Goal: Transaction & Acquisition: Purchase product/service

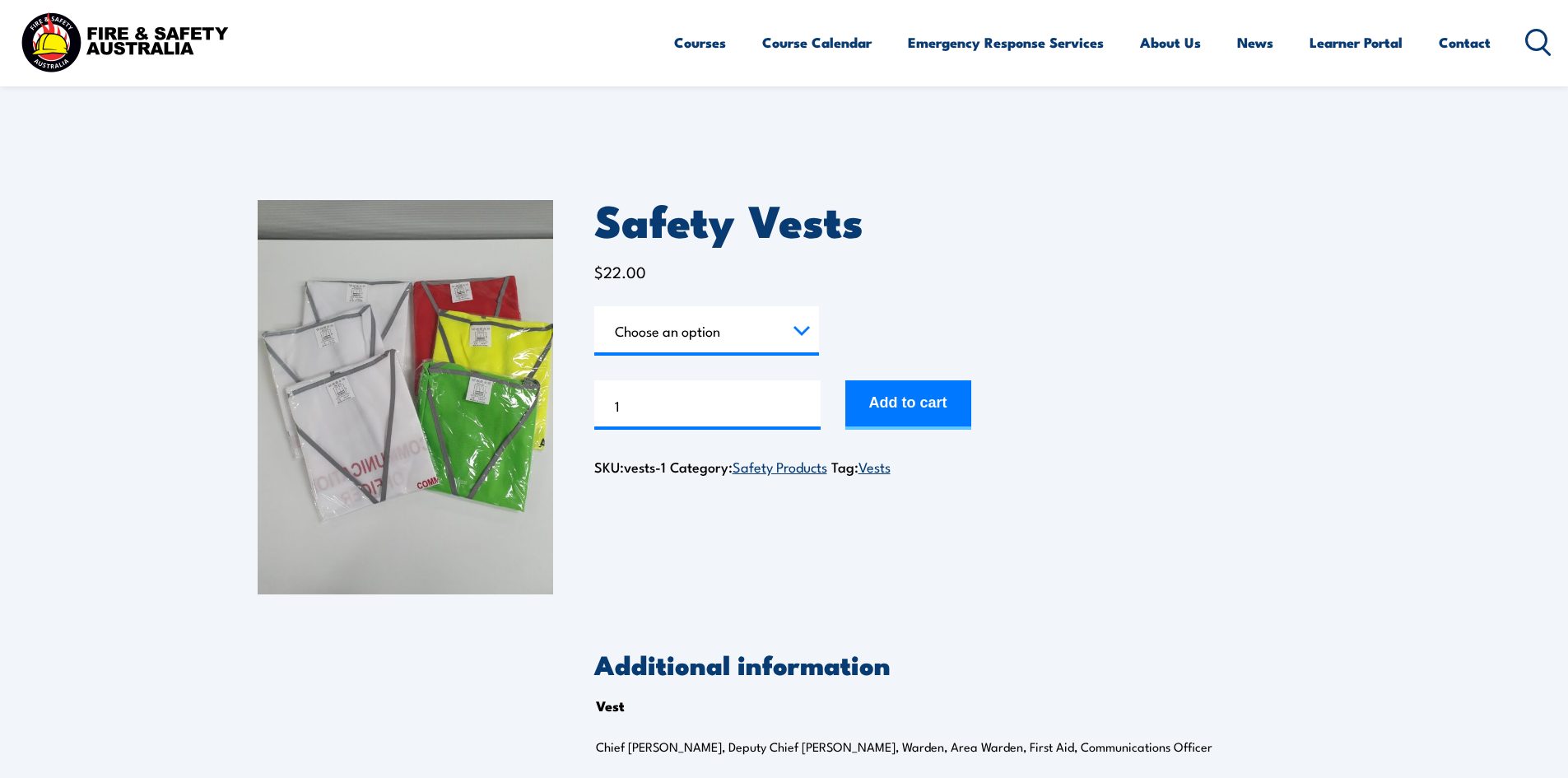
drag, startPoint x: 0, startPoint y: 0, endPoint x: 710, endPoint y: 337, distance: 785.9
click at [710, 337] on select "Choose an option Chief Warden Deputy Chief Warden Warden Area Warden First Aid …" at bounding box center [706, 331] width 224 height 49
click at [594, 306] on select "Choose an option Chief Warden Deputy Chief Warden Warden Area Warden First Aid …" at bounding box center [706, 331] width 224 height 49
select select "Chief Warden"
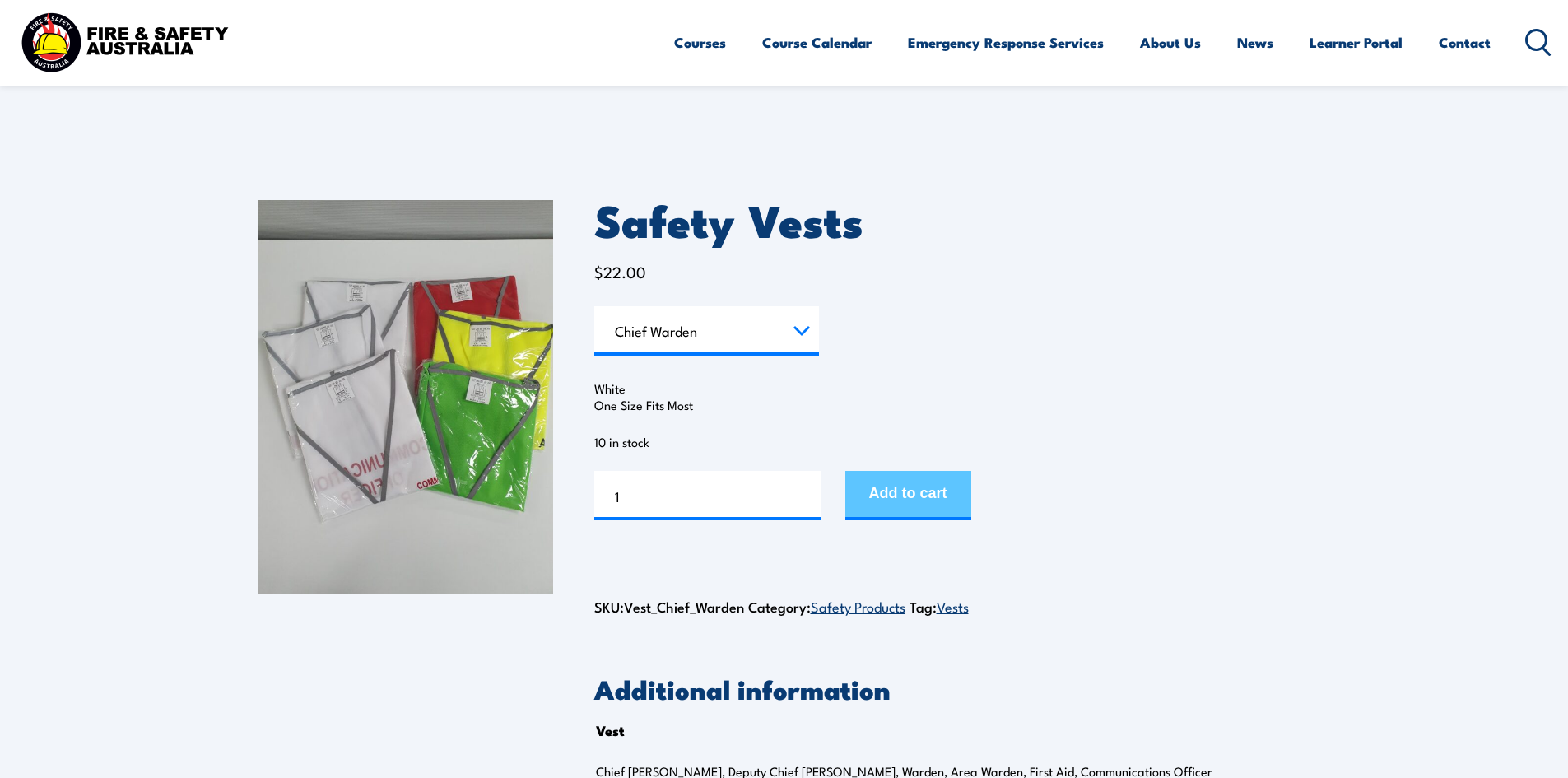
click at [888, 486] on button "Add to cart" at bounding box center [908, 495] width 126 height 49
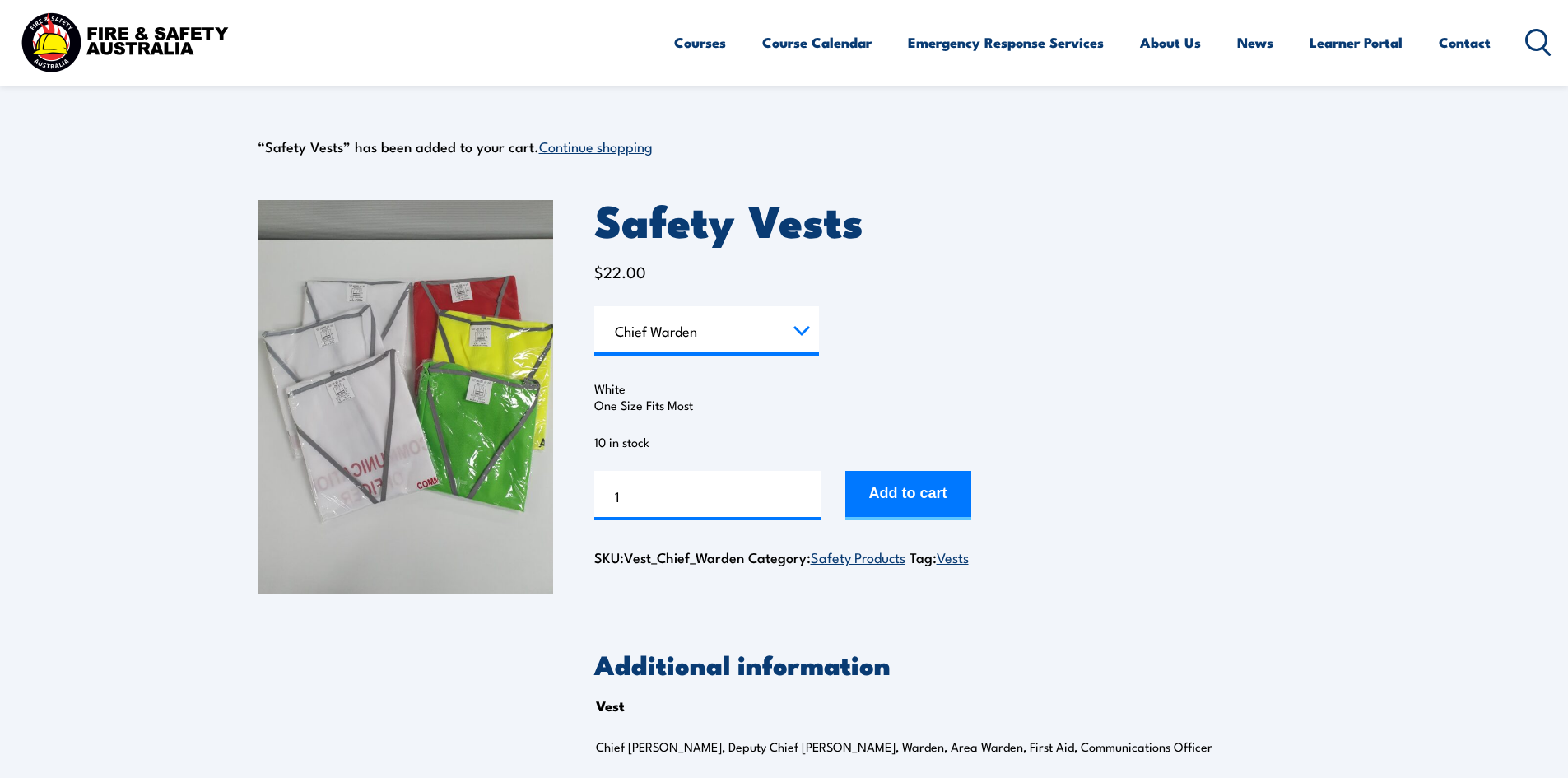
click at [746, 326] on select "Choose an option Chief Warden Deputy Chief Warden Warden Area Warden First Aid …" at bounding box center [706, 331] width 224 height 49
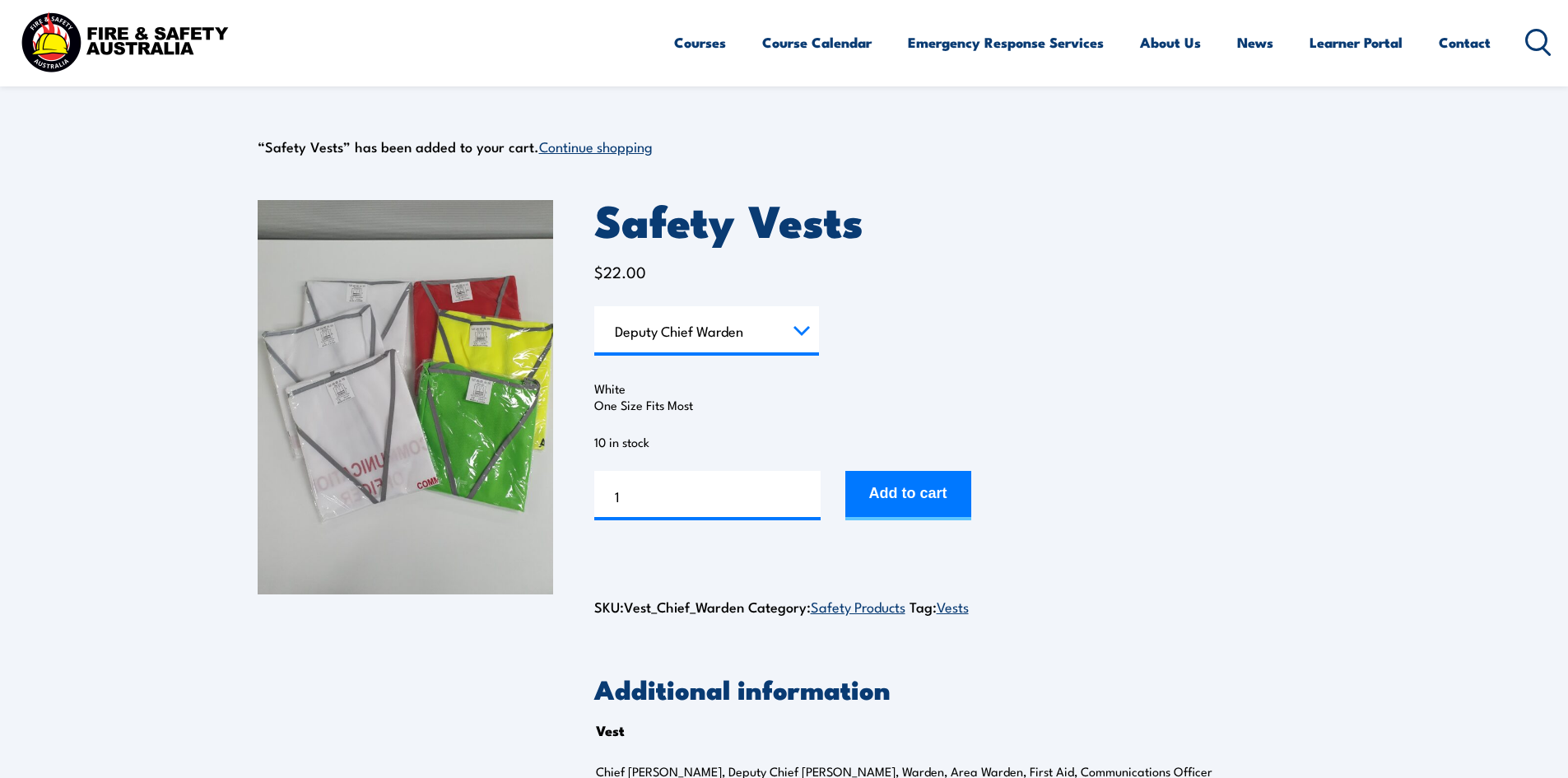
click at [594, 306] on select "Choose an option Chief Warden Deputy Chief Warden Warden Area Warden First Aid …" at bounding box center [706, 331] width 224 height 49
select select "Deputy Chief Warden"
click at [935, 498] on button "Add to cart" at bounding box center [908, 495] width 126 height 49
click at [745, 336] on select "Choose an option Chief [PERSON_NAME] Deputy Chief Warden Warden Area Warden Fir…" at bounding box center [706, 331] width 224 height 49
click at [594, 306] on select "Choose an option Chief Warden Deputy Chief Warden Warden Area Warden First Aid …" at bounding box center [706, 331] width 224 height 49
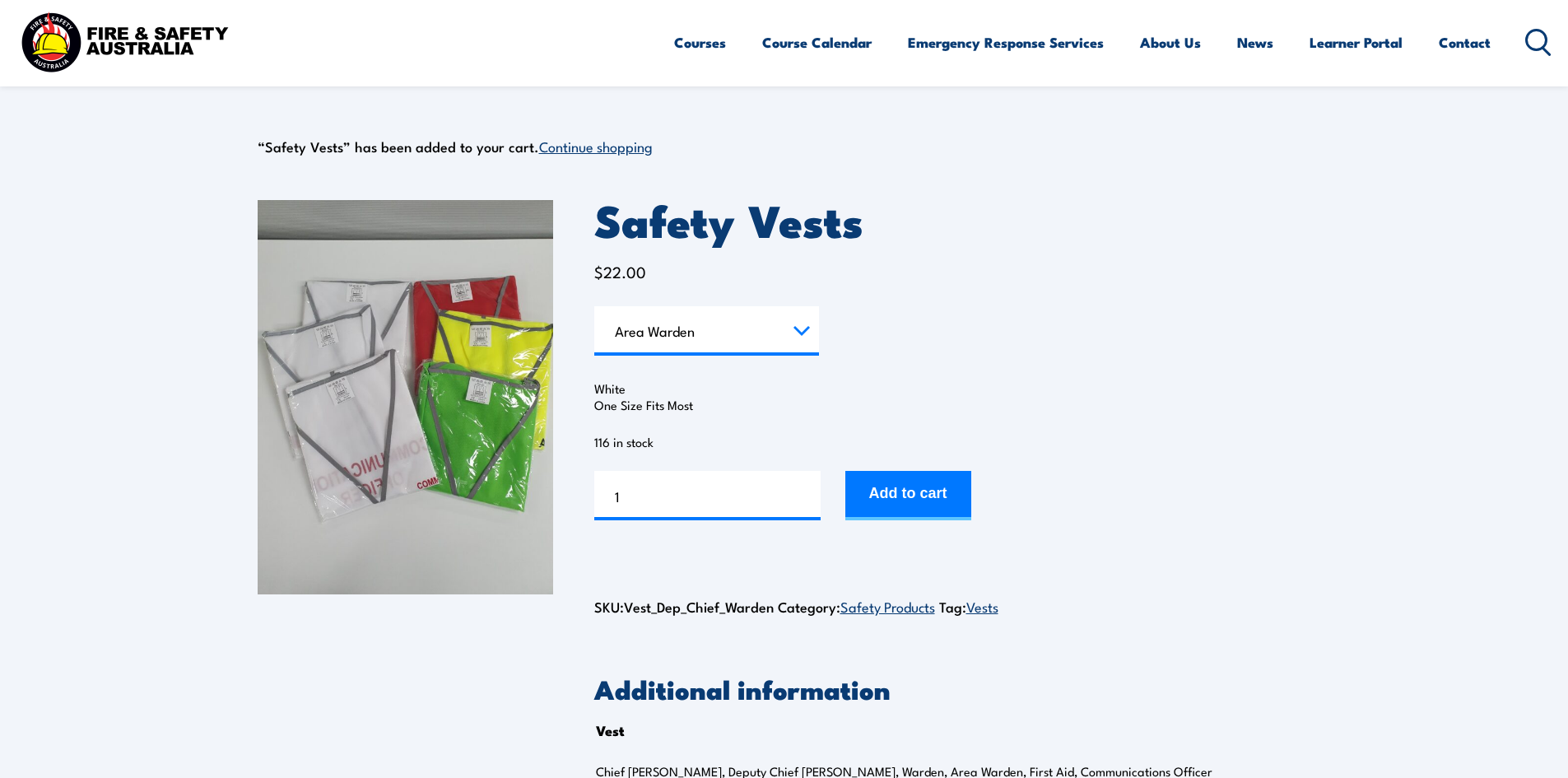
select select "Area Warden"
click at [925, 493] on button "Add to cart" at bounding box center [908, 495] width 126 height 49
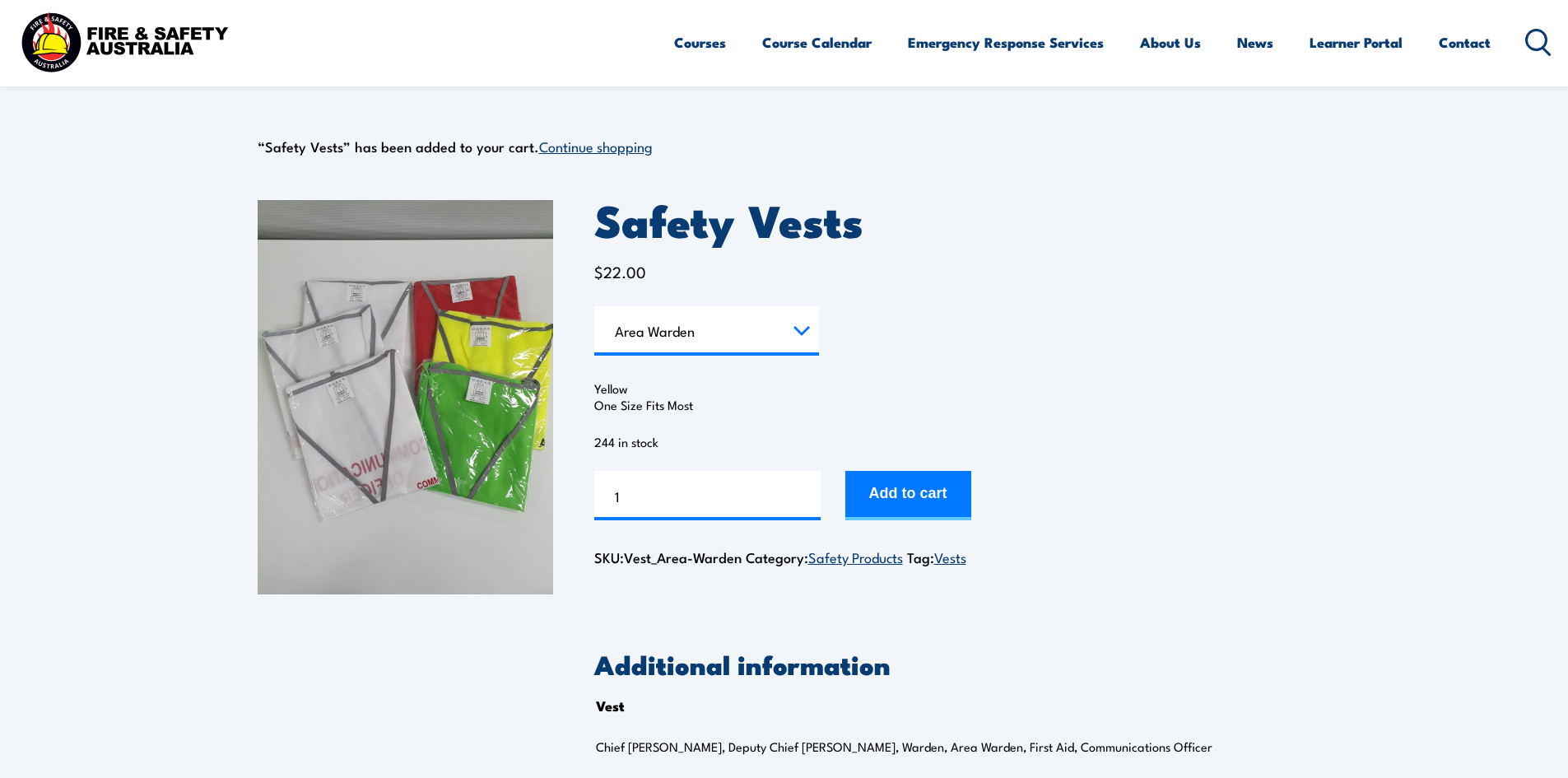
click at [687, 334] on select "Choose an option Chief [PERSON_NAME] Deputy Chief Warden Warden Area Warden Fir…" at bounding box center [706, 331] width 224 height 49
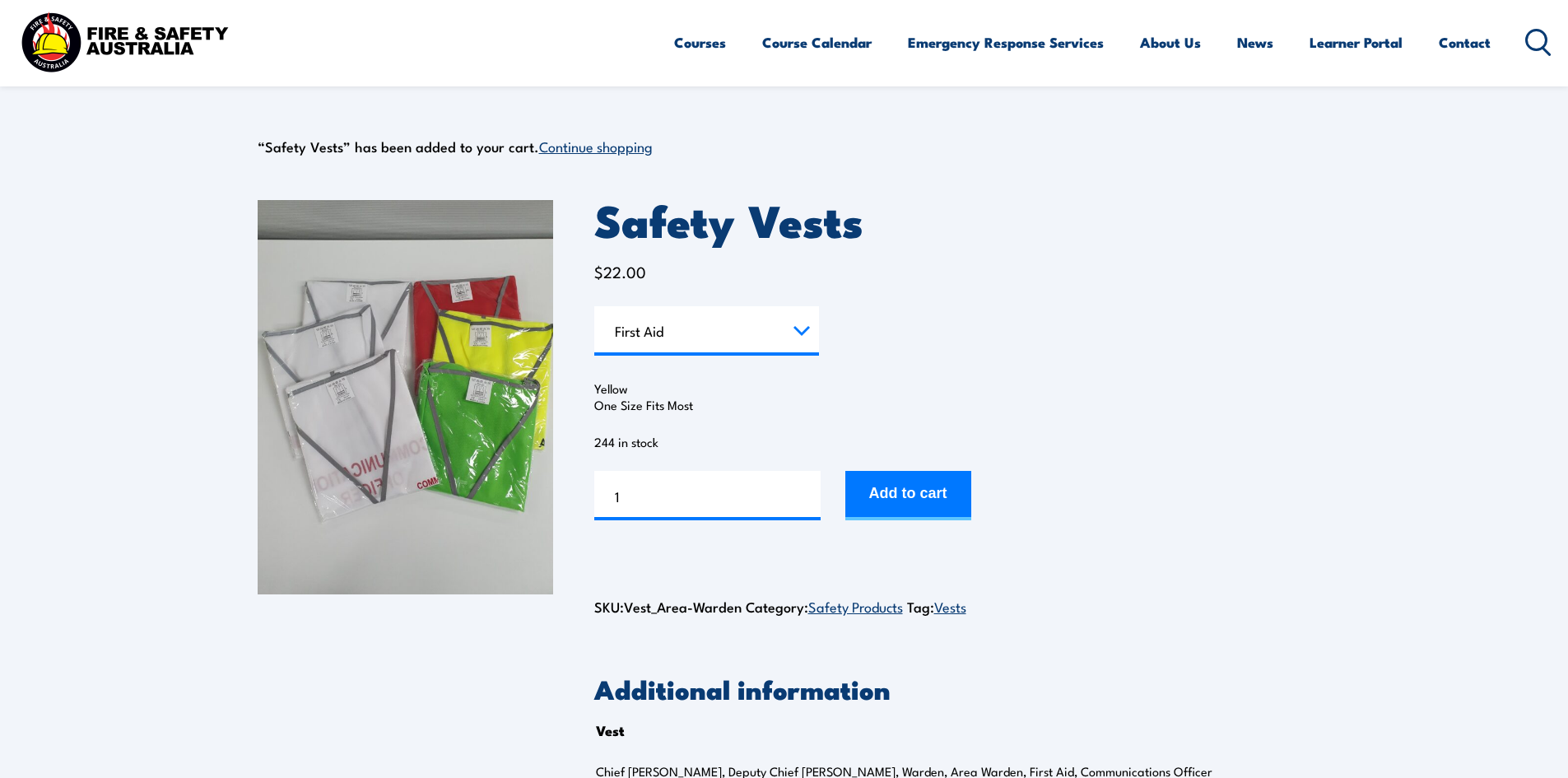
click at [594, 306] on select "Choose an option Chief Warden Deputy Chief Warden Warden Area Warden First Aid …" at bounding box center [706, 331] width 224 height 49
click at [684, 352] on td "Choose an option Chief Warden Deputy Chief Warden Warden Area Warden First Aid …" at bounding box center [706, 331] width 224 height 49
click at [693, 334] on select "Choose an option Chief Warden Deputy Chief Warden Warden Area Warden First Aid …" at bounding box center [706, 331] width 224 height 49
click at [594, 306] on select "Choose an option Chief Warden Deputy Chief Warden Warden Area Warden First Aid …" at bounding box center [706, 331] width 224 height 49
select select "Warden"
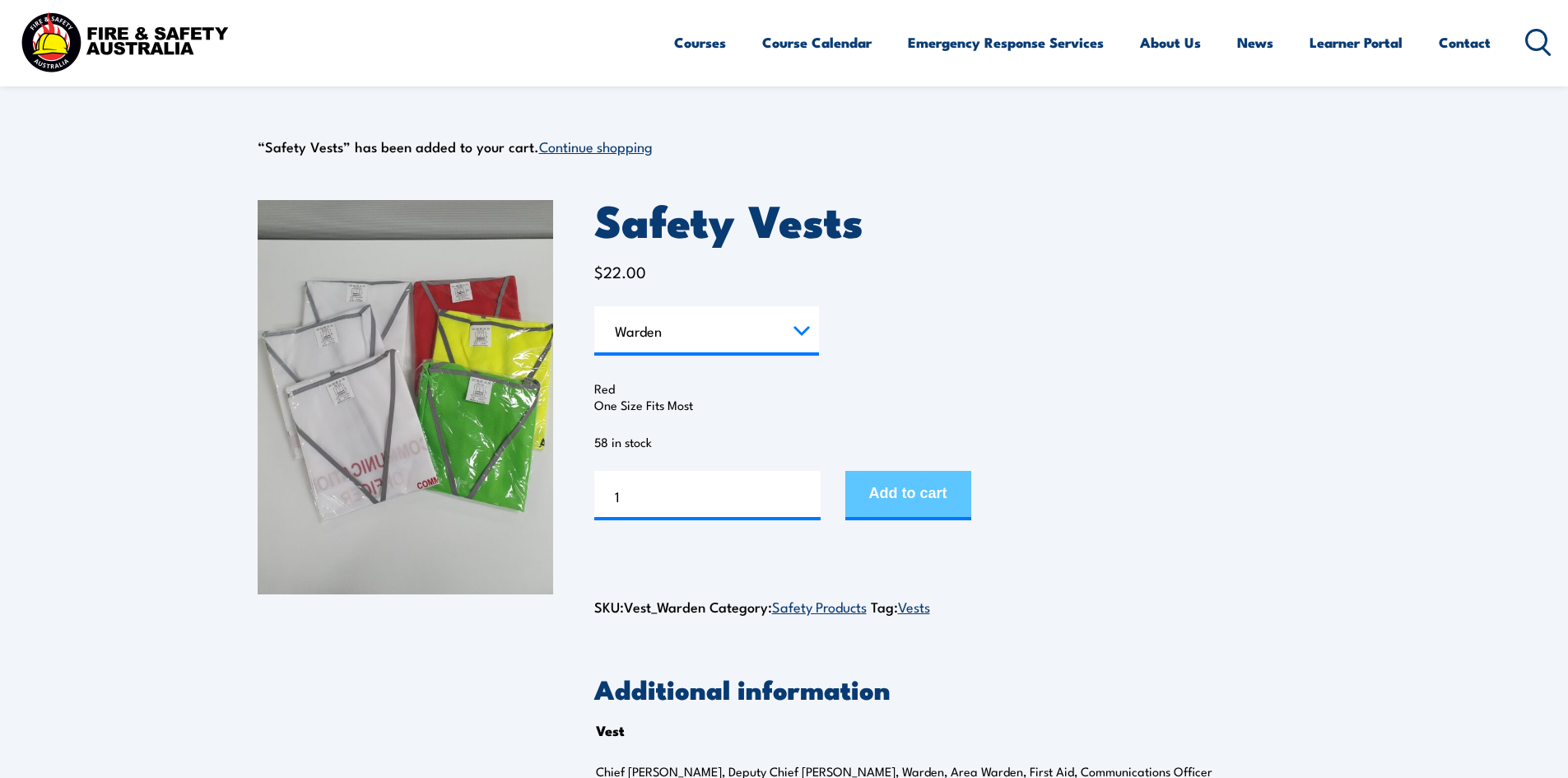
click at [885, 503] on button "Add to cart" at bounding box center [908, 495] width 126 height 49
click at [706, 330] on select "Choose an option Chief [PERSON_NAME] Deputy Chief Warden Warden Area Warden Fir…" at bounding box center [706, 331] width 224 height 49
click at [683, 332] on select "Choose an option Chief [PERSON_NAME] Deputy Chief Warden Warden Area Warden Fir…" at bounding box center [706, 331] width 224 height 49
click at [594, 306] on select "Choose an option Chief [PERSON_NAME] Deputy Chief Warden Warden Area Warden Fir…" at bounding box center [706, 331] width 224 height 49
click at [683, 337] on select "Choose an option Chief Warden Deputy Chief Warden Warden Area Warden First Aid …" at bounding box center [706, 331] width 224 height 49
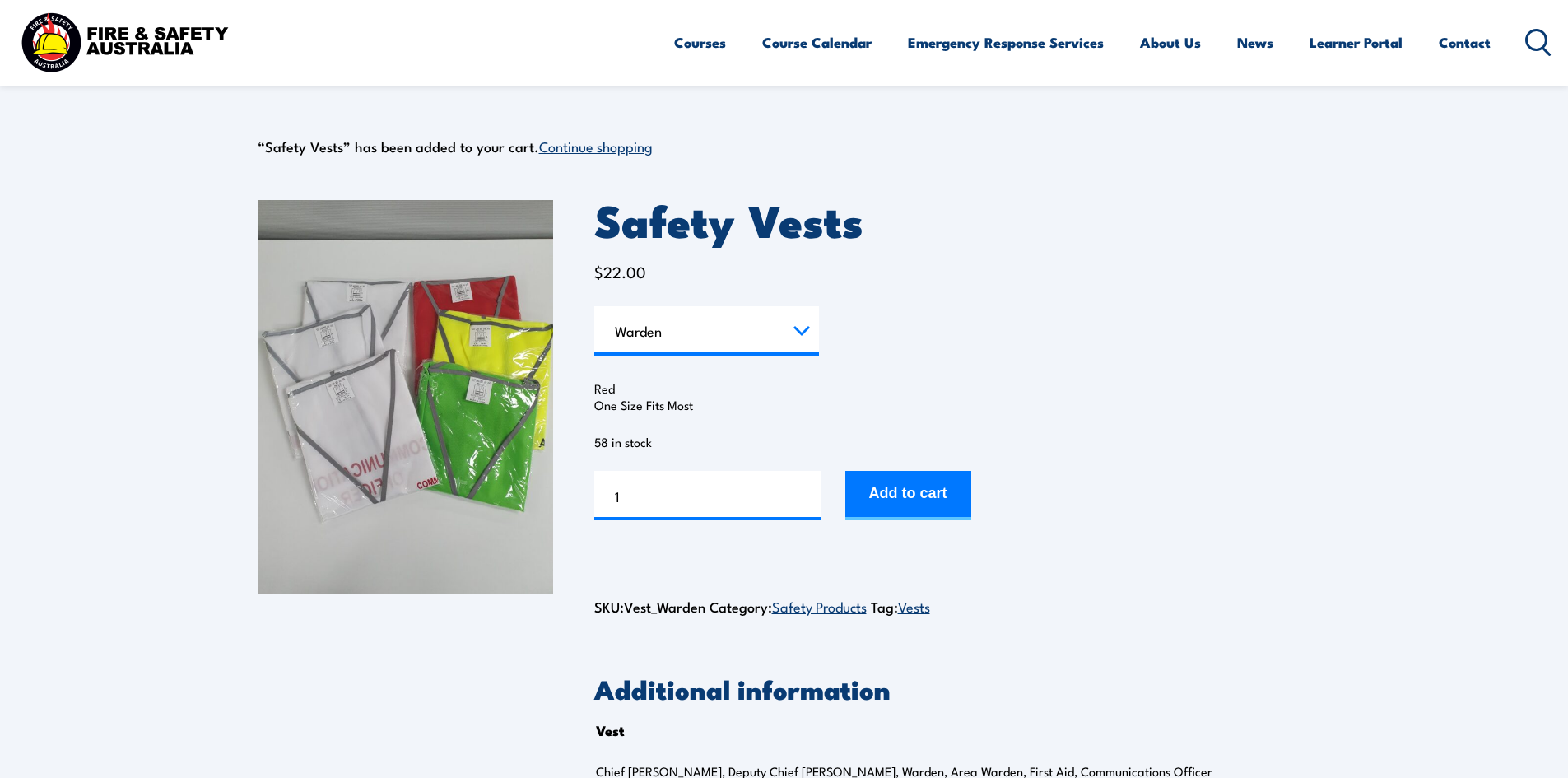
select select "Communications Officer"
click at [594, 306] on select "Choose an option Chief Warden Deputy Chief Warden Warden Area Warden First Aid …" at bounding box center [706, 331] width 224 height 49
click at [904, 488] on button "Add to cart" at bounding box center [908, 495] width 126 height 49
click at [766, 329] on select "Choose an option Chief [PERSON_NAME] Deputy Chief Warden Warden Area Warden Fir…" at bounding box center [706, 331] width 224 height 49
click at [594, 306] on select "Choose an option Chief [PERSON_NAME] Deputy Chief Warden Warden Area Warden Fir…" at bounding box center [706, 331] width 224 height 49
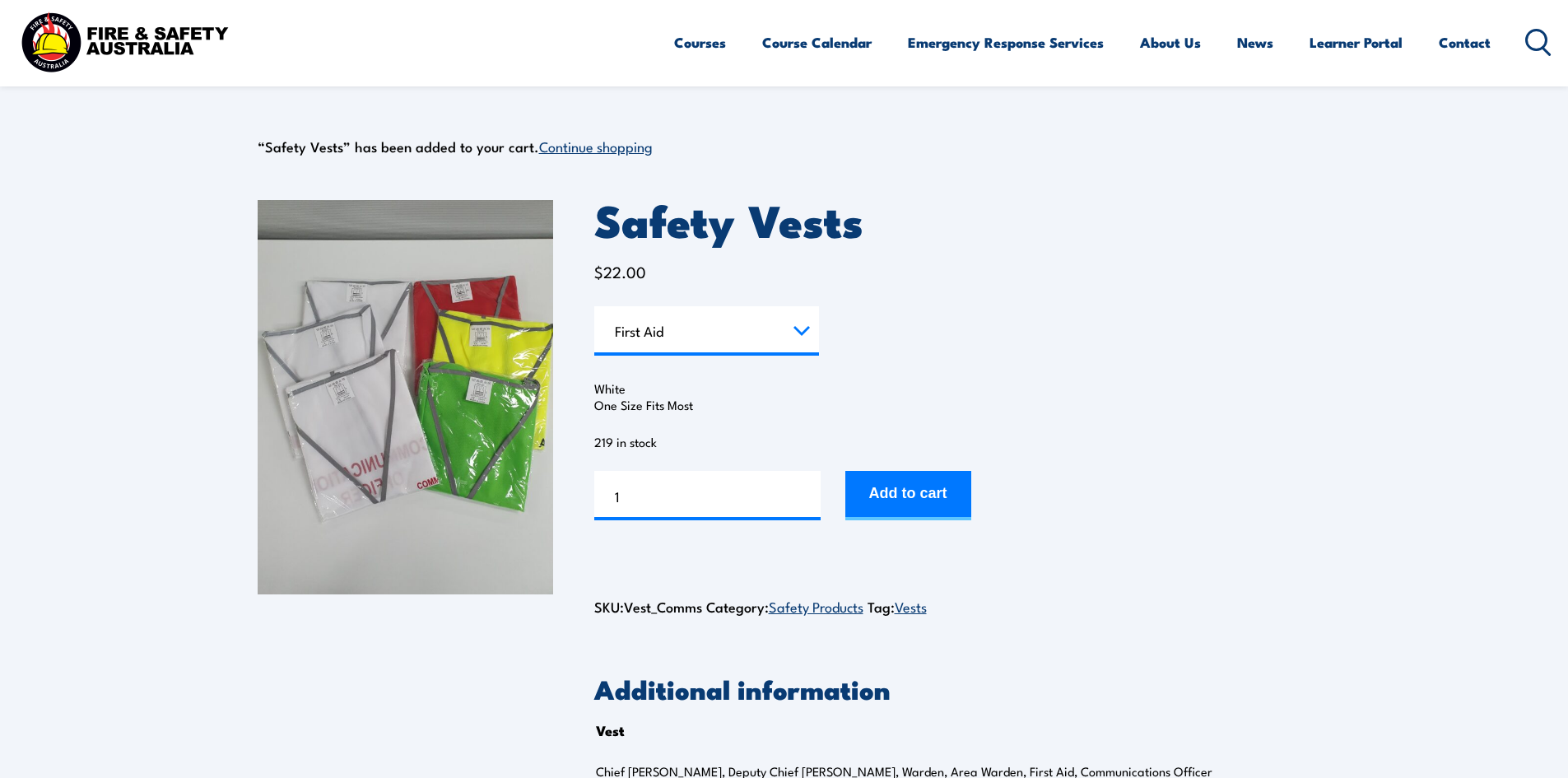
select select "First Aid"
click at [890, 484] on button "Add to cart" at bounding box center [908, 495] width 126 height 49
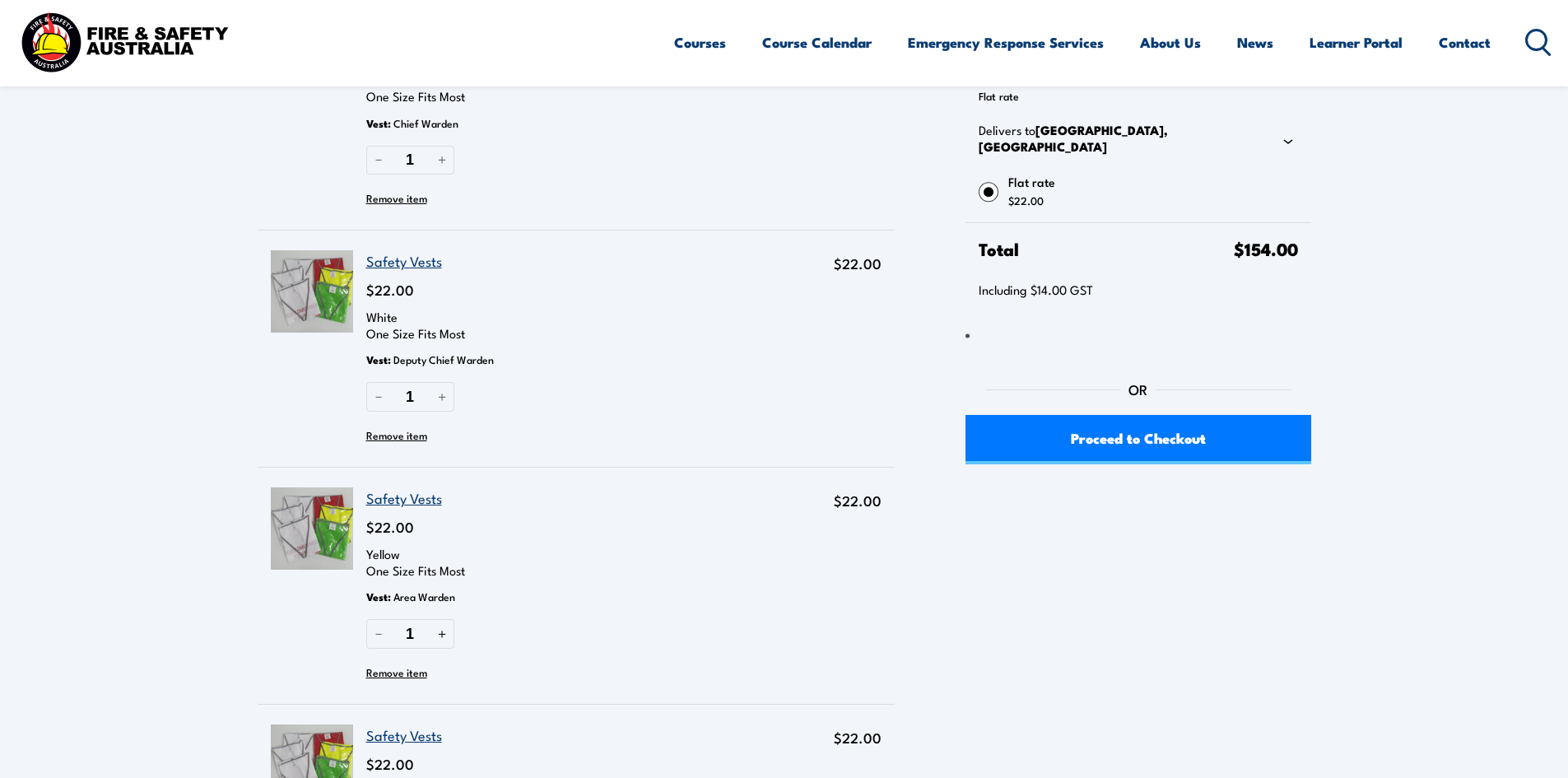
scroll to position [185, 0]
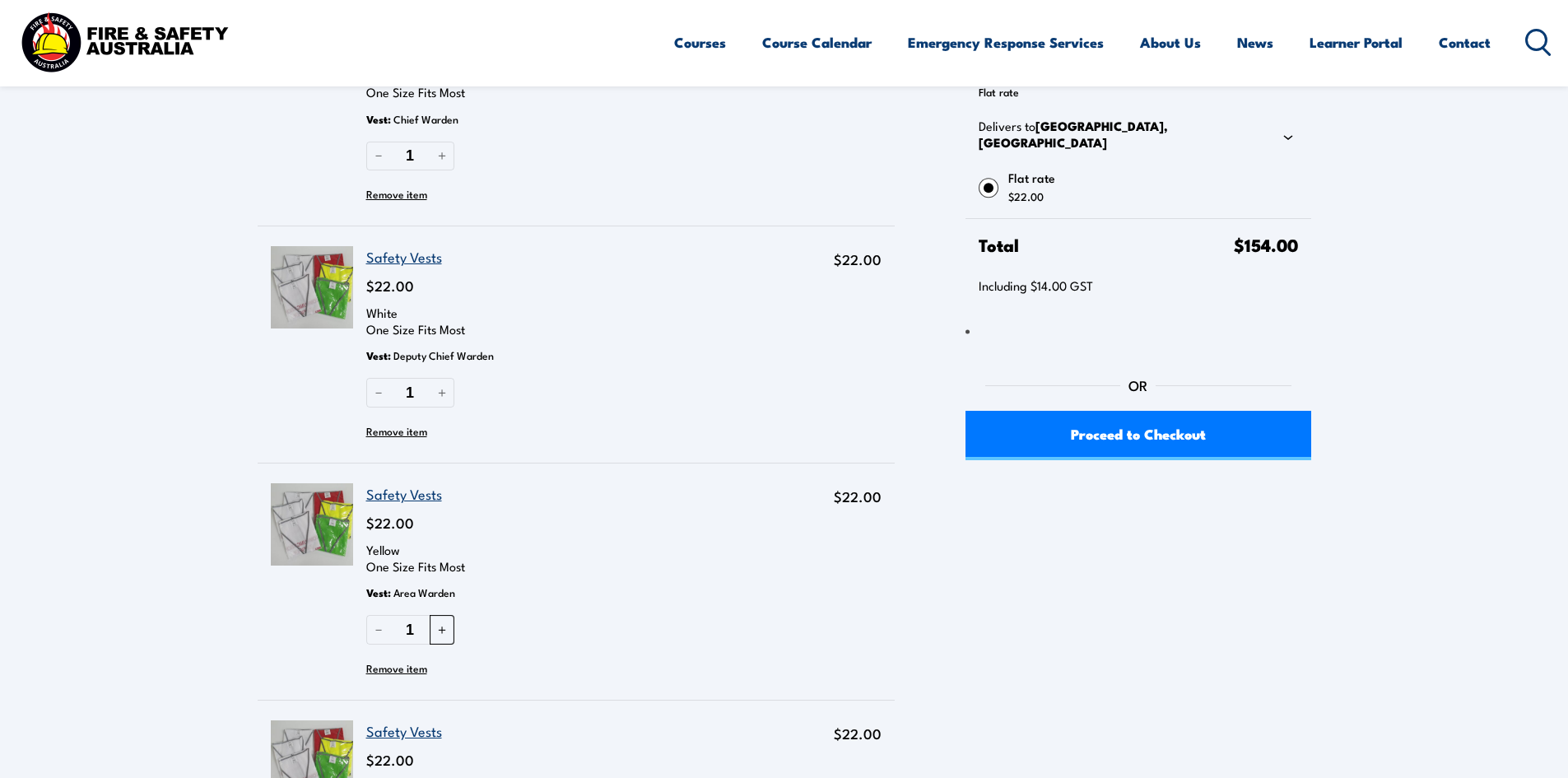
click at [445, 632] on button "＋" at bounding box center [442, 629] width 25 height 29
type input "4"
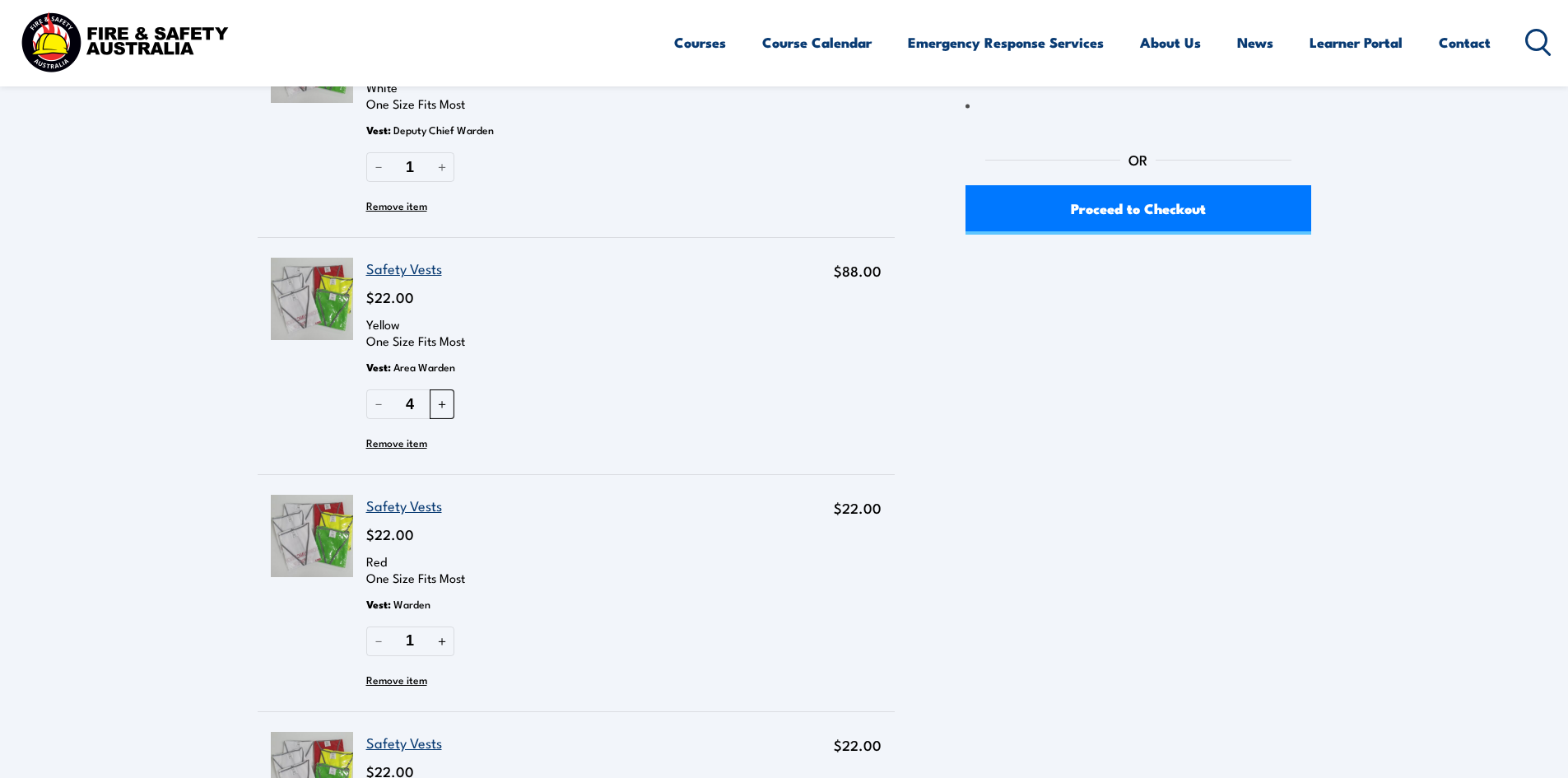
scroll to position [412, 0]
click at [442, 646] on button "＋" at bounding box center [442, 640] width 25 height 29
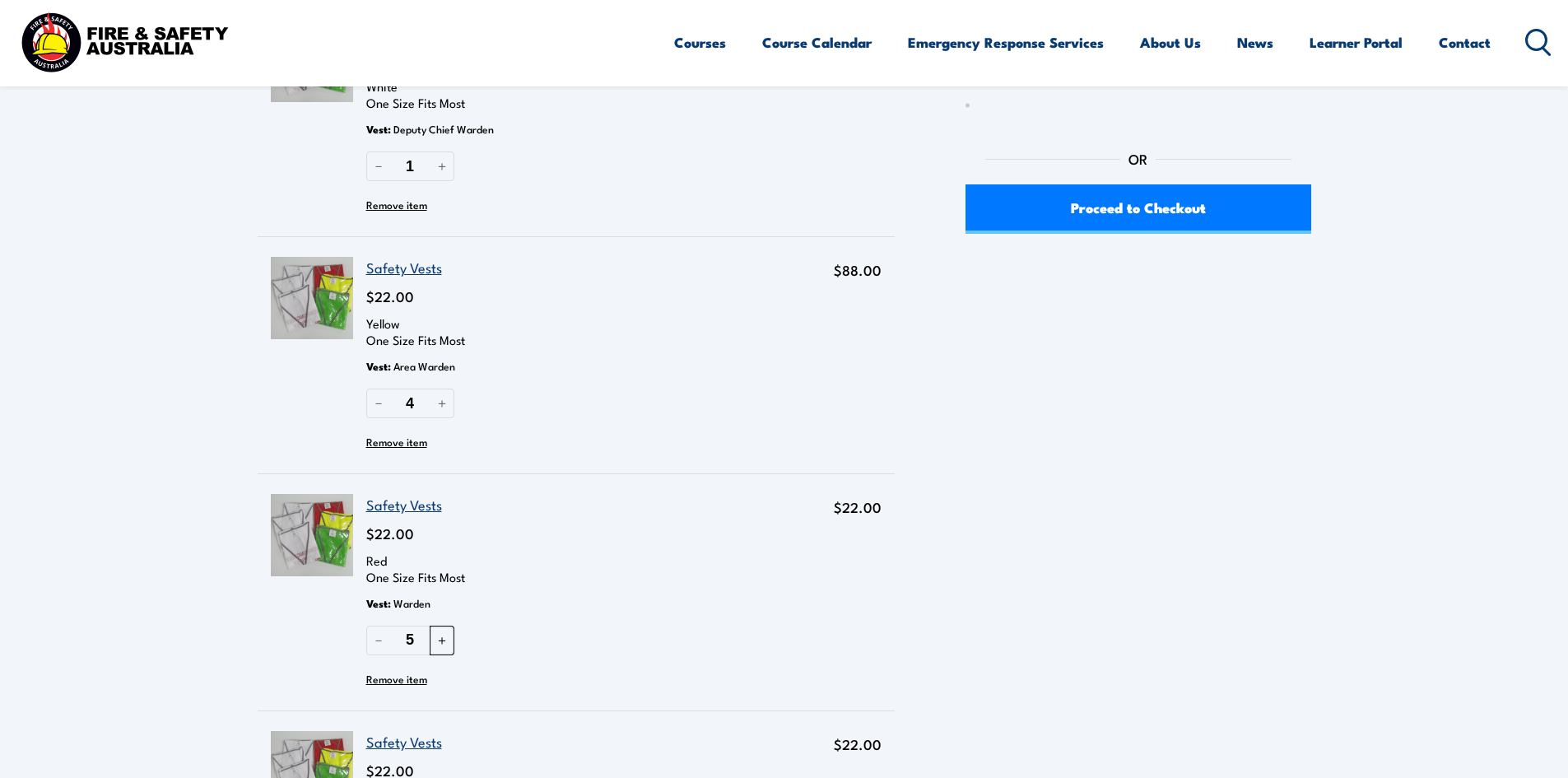
click at [442, 646] on button "＋" at bounding box center [442, 640] width 25 height 29
type input "6"
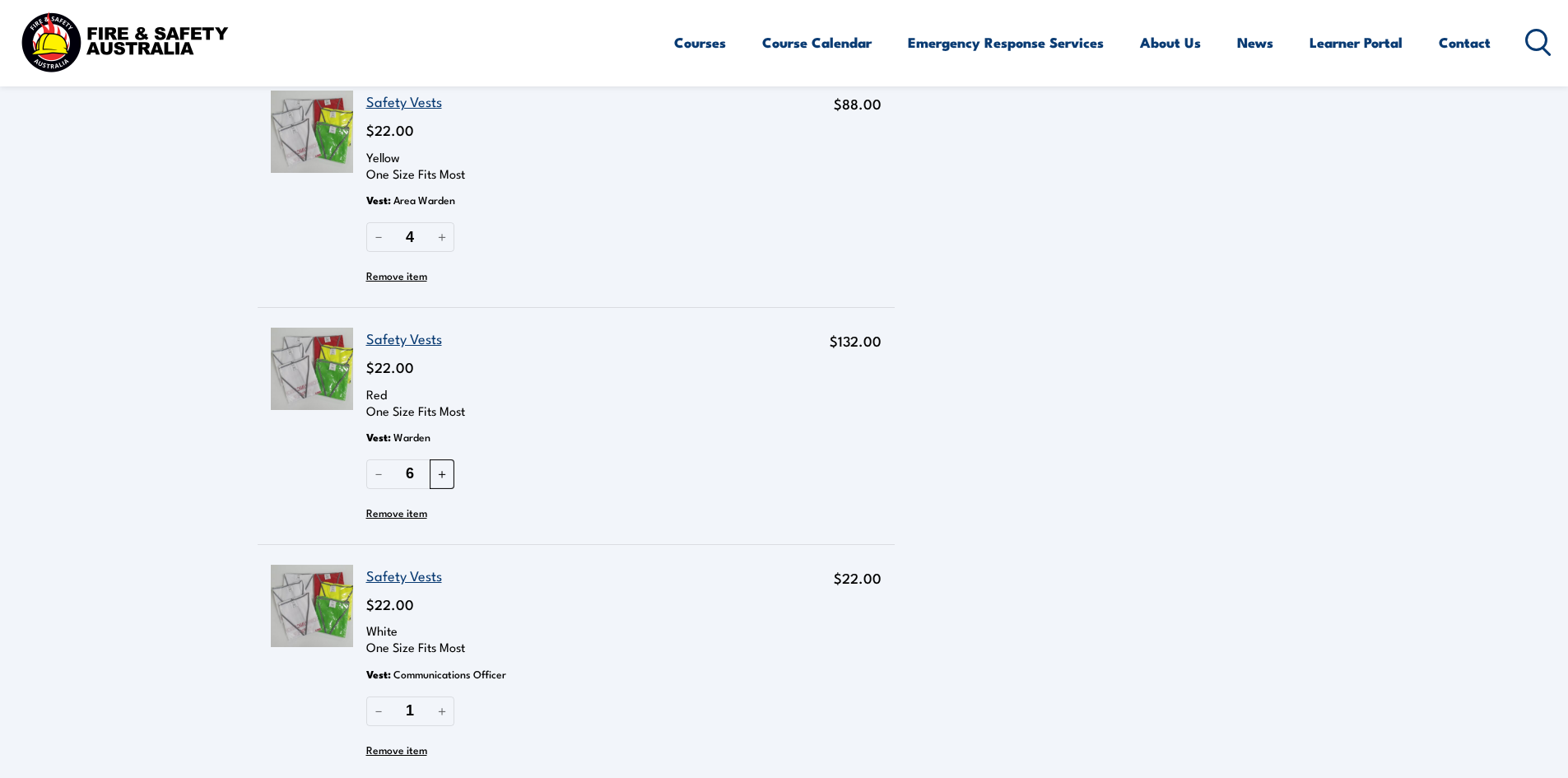
scroll to position [597, 0]
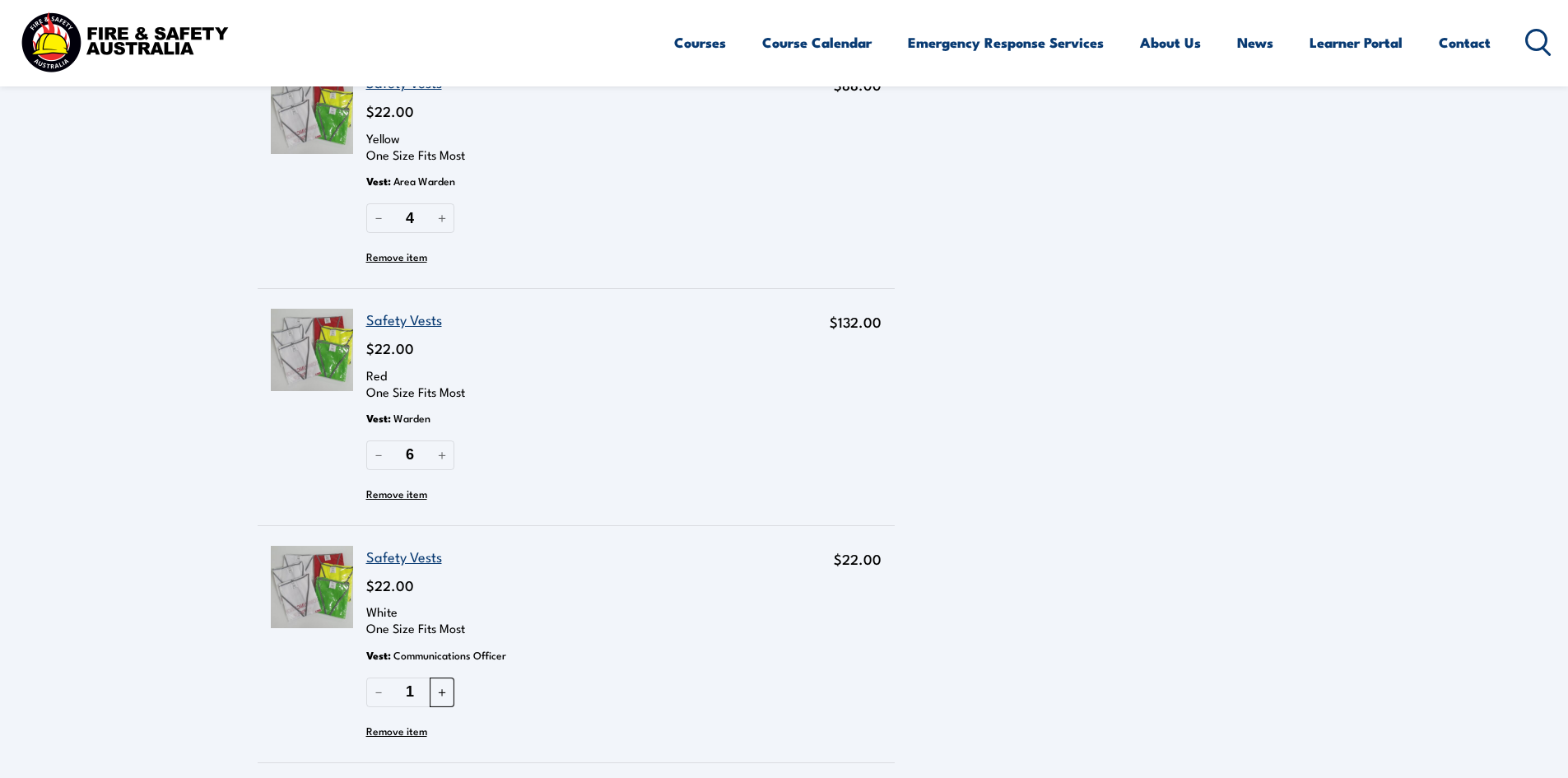
click at [447, 688] on button "＋" at bounding box center [442, 692] width 25 height 29
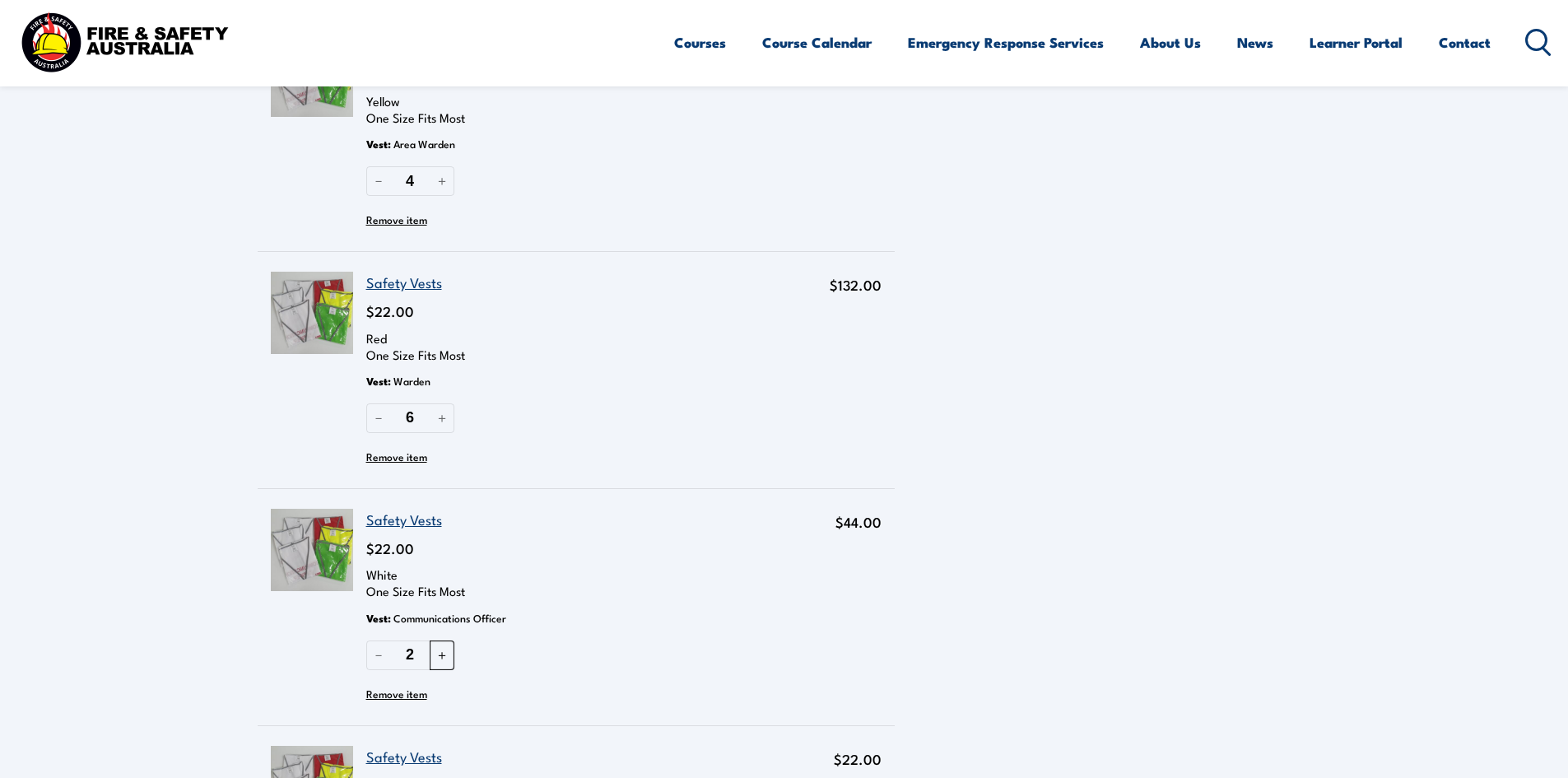
scroll to position [659, 0]
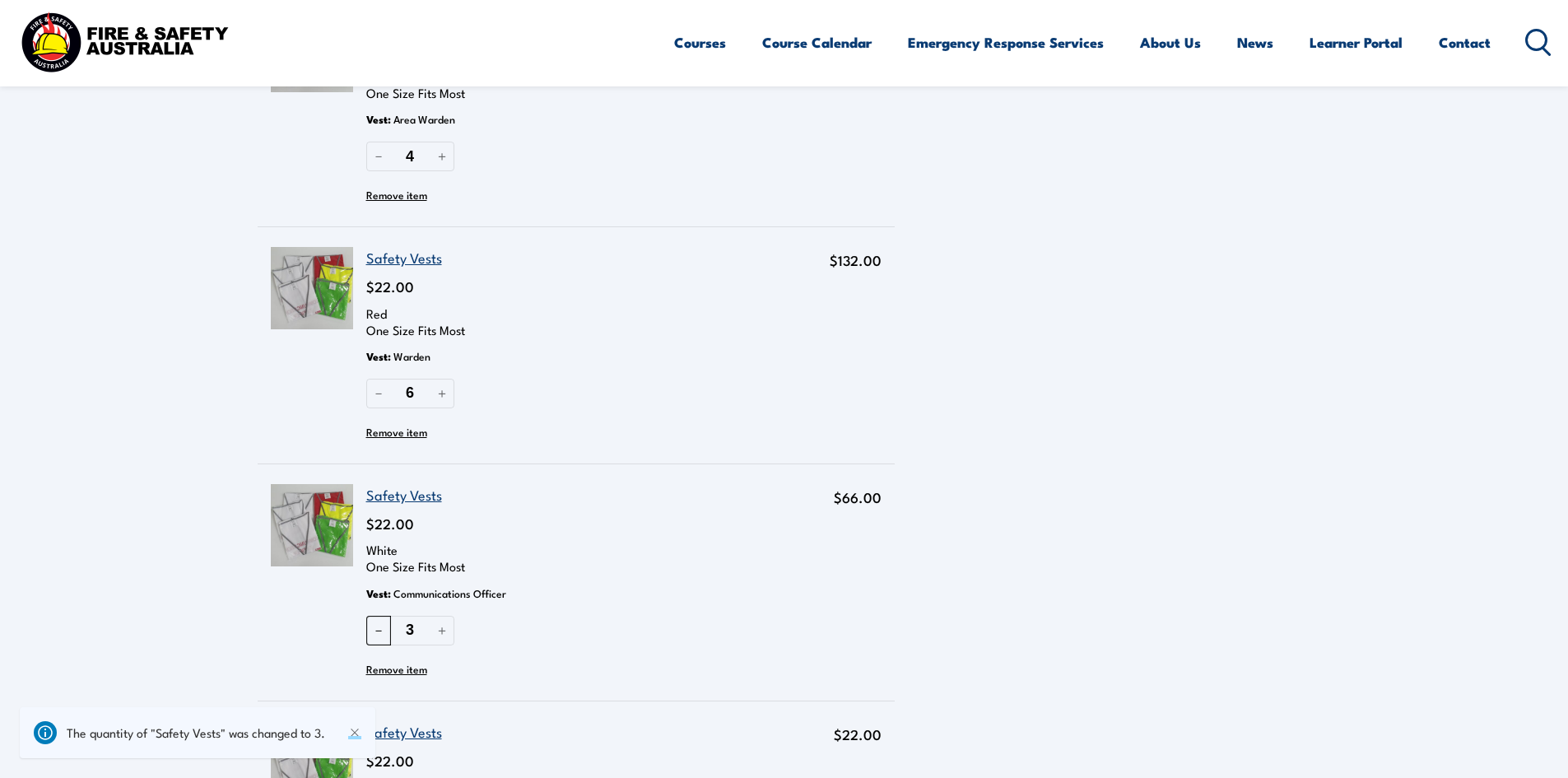
click at [381, 634] on button "－" at bounding box center [379, 630] width 25 height 29
type input "2"
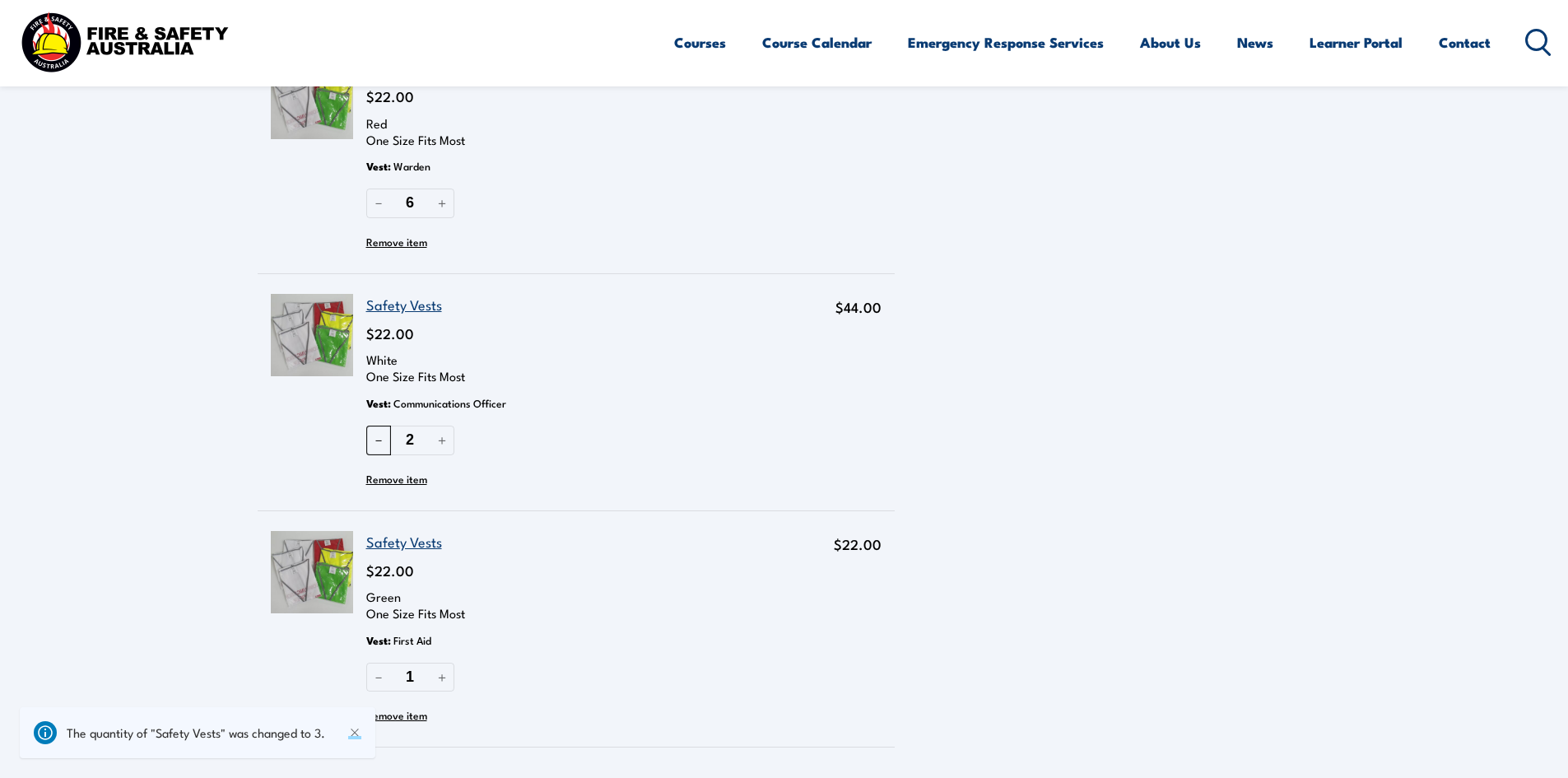
scroll to position [844, 0]
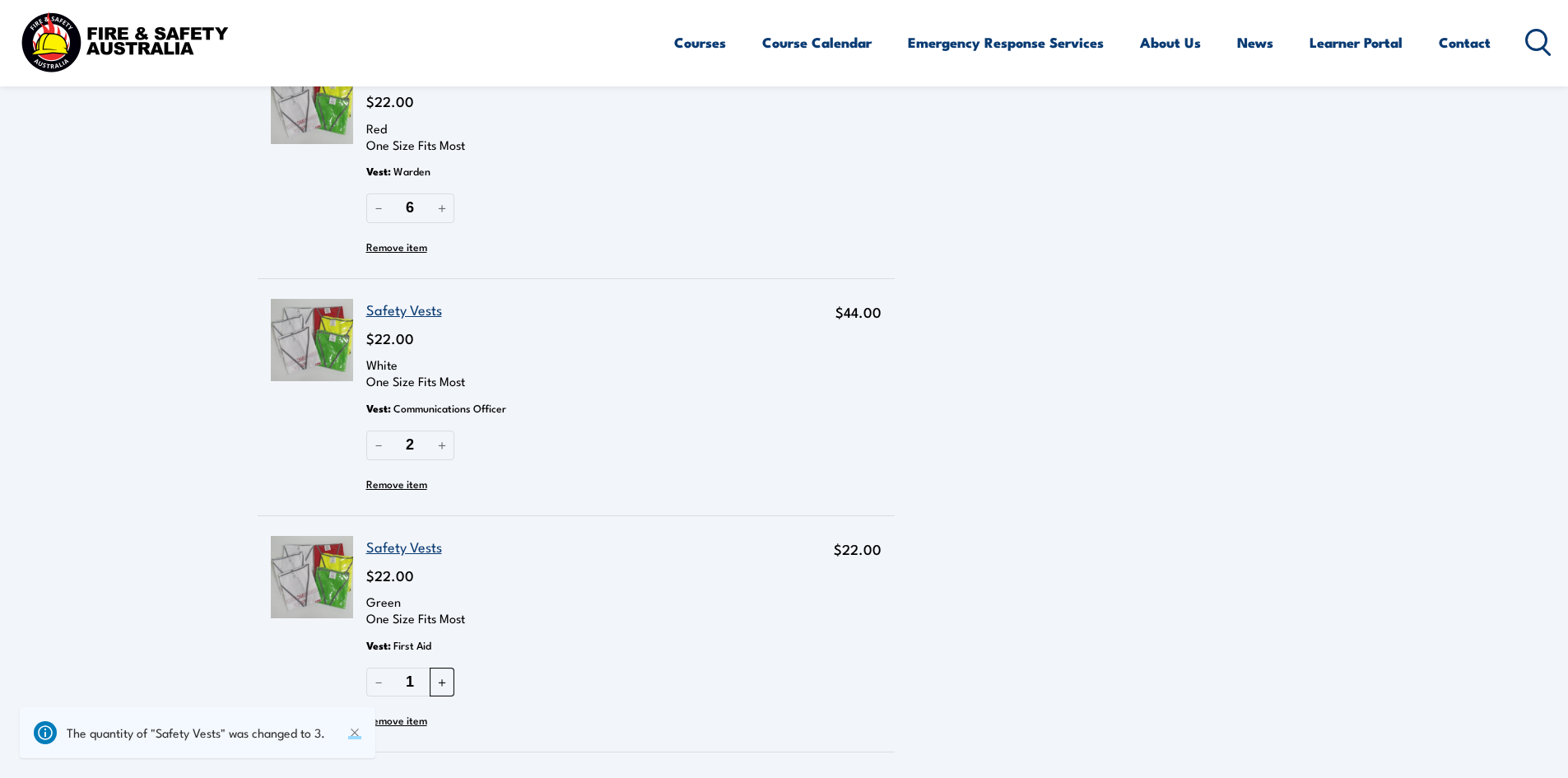
click at [439, 688] on button "＋" at bounding box center [442, 682] width 25 height 29
click at [382, 690] on button "－" at bounding box center [379, 682] width 25 height 29
click at [386, 681] on button "－" at bounding box center [379, 682] width 25 height 29
type input "2"
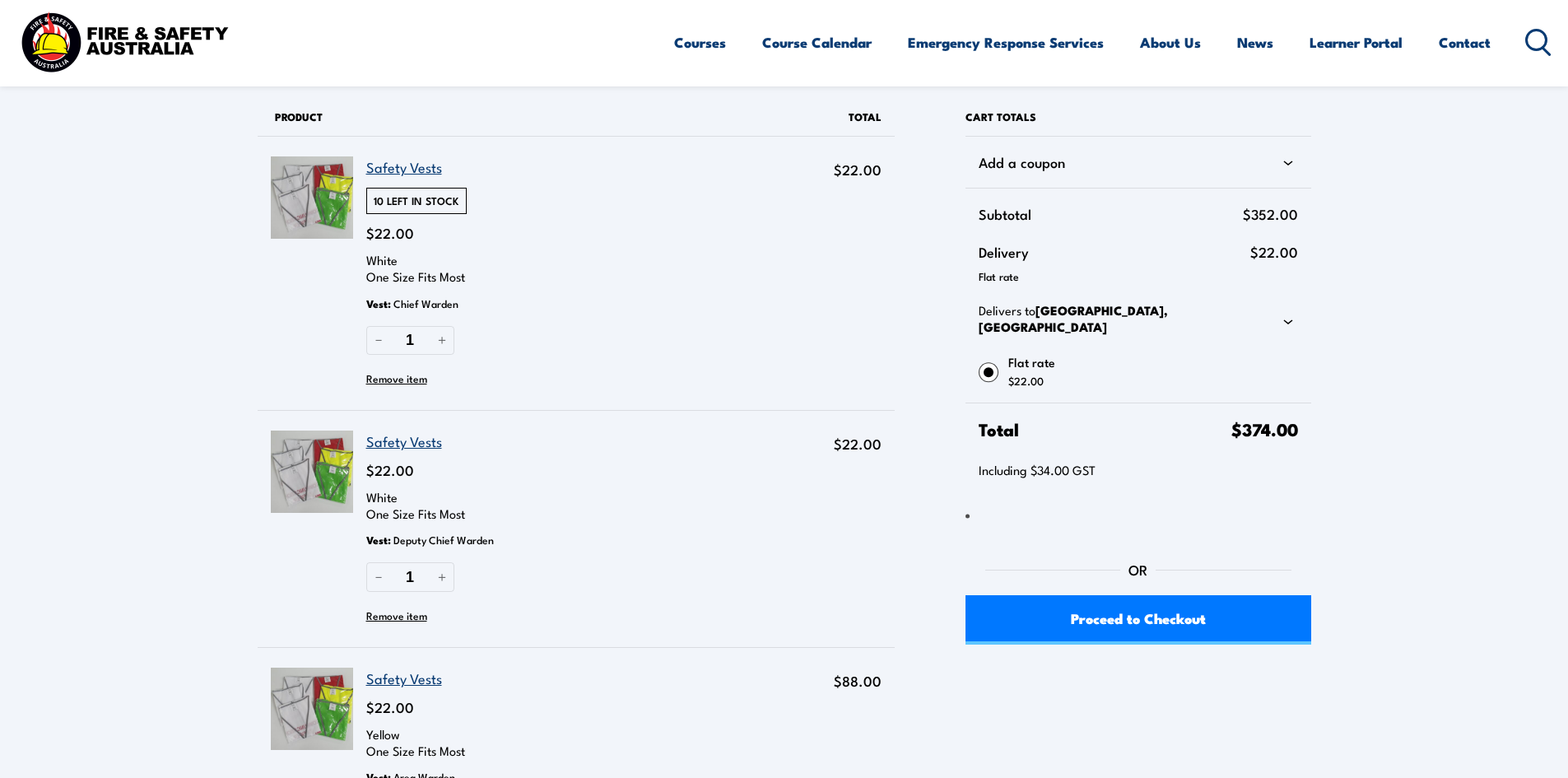
scroll to position [0, 0]
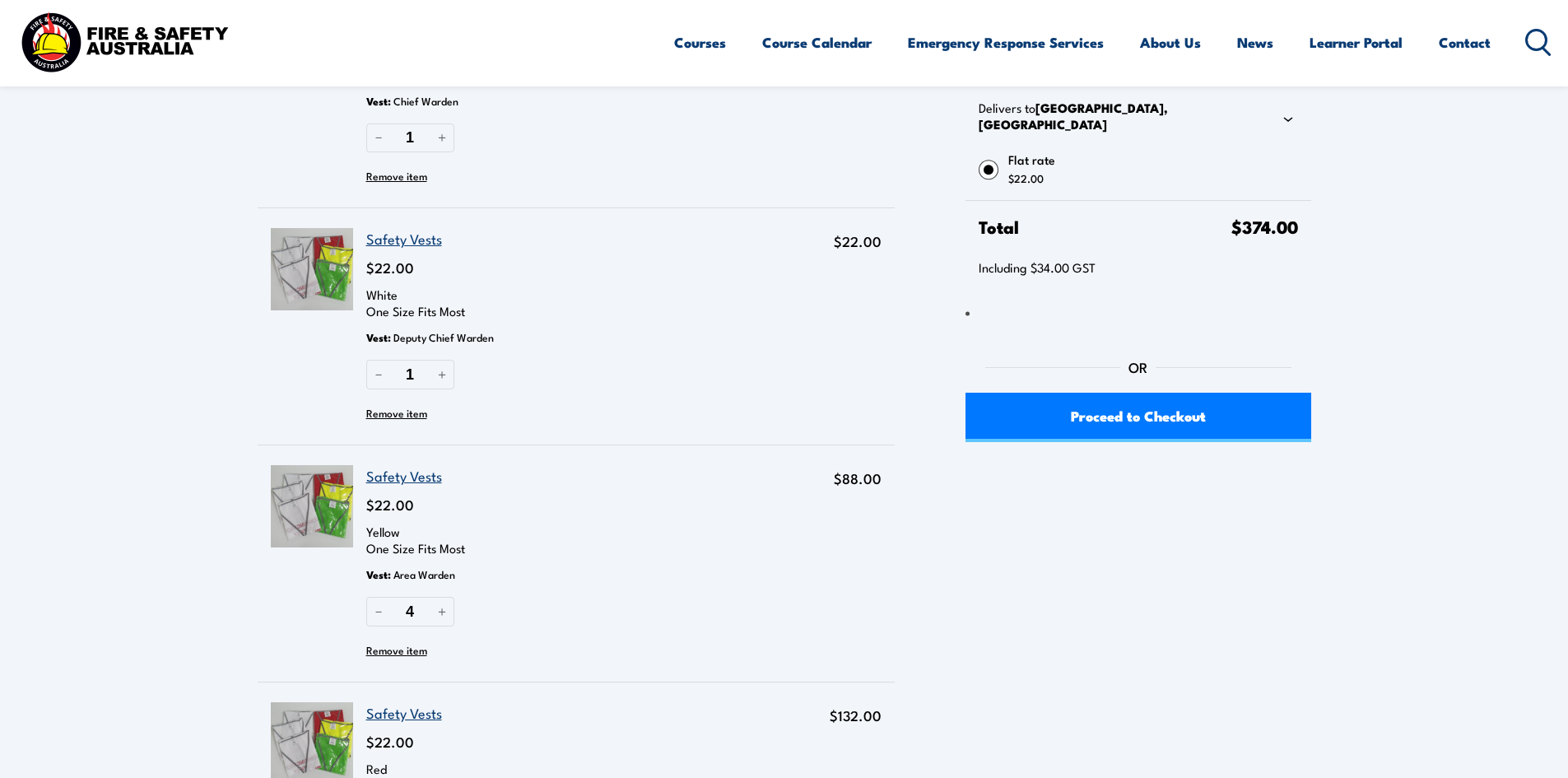
scroll to position [83, 0]
